Goal: Navigation & Orientation: Find specific page/section

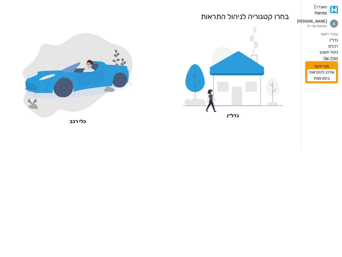
click at [330, 61] on label "הפיד שלי" at bounding box center [331, 58] width 15 height 6
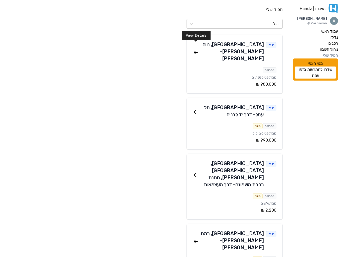
click at [193, 49] on icon at bounding box center [196, 52] width 6 height 6
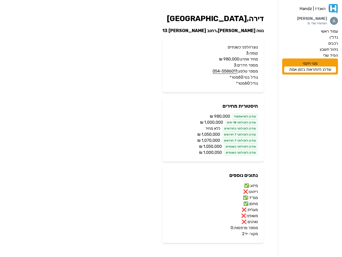
click at [181, 124] on div "[PERSON_NAME] | Handz [PERSON_NAME] הפרופיל שלי עמוד ראשי נדל״ן רכבים ניהול חשב…" at bounding box center [171, 128] width 342 height 257
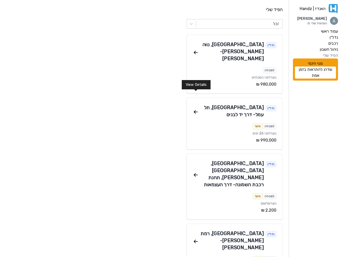
click at [196, 109] on icon at bounding box center [196, 112] width 6 height 6
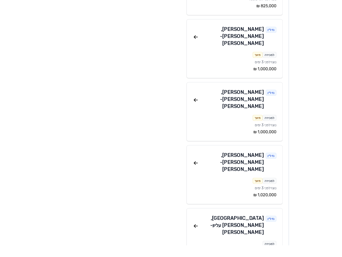
scroll to position [450, 0]
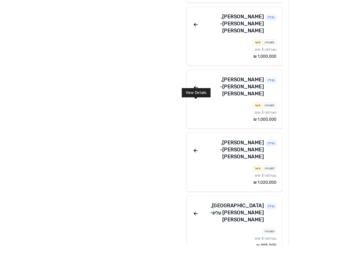
click at [195, 222] on icon at bounding box center [196, 225] width 6 height 6
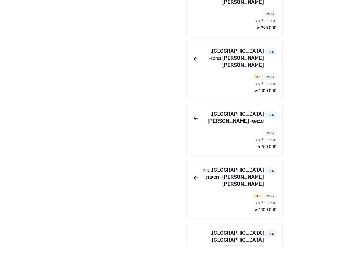
scroll to position [667, 0]
